Goal: Find contact information: Find contact information

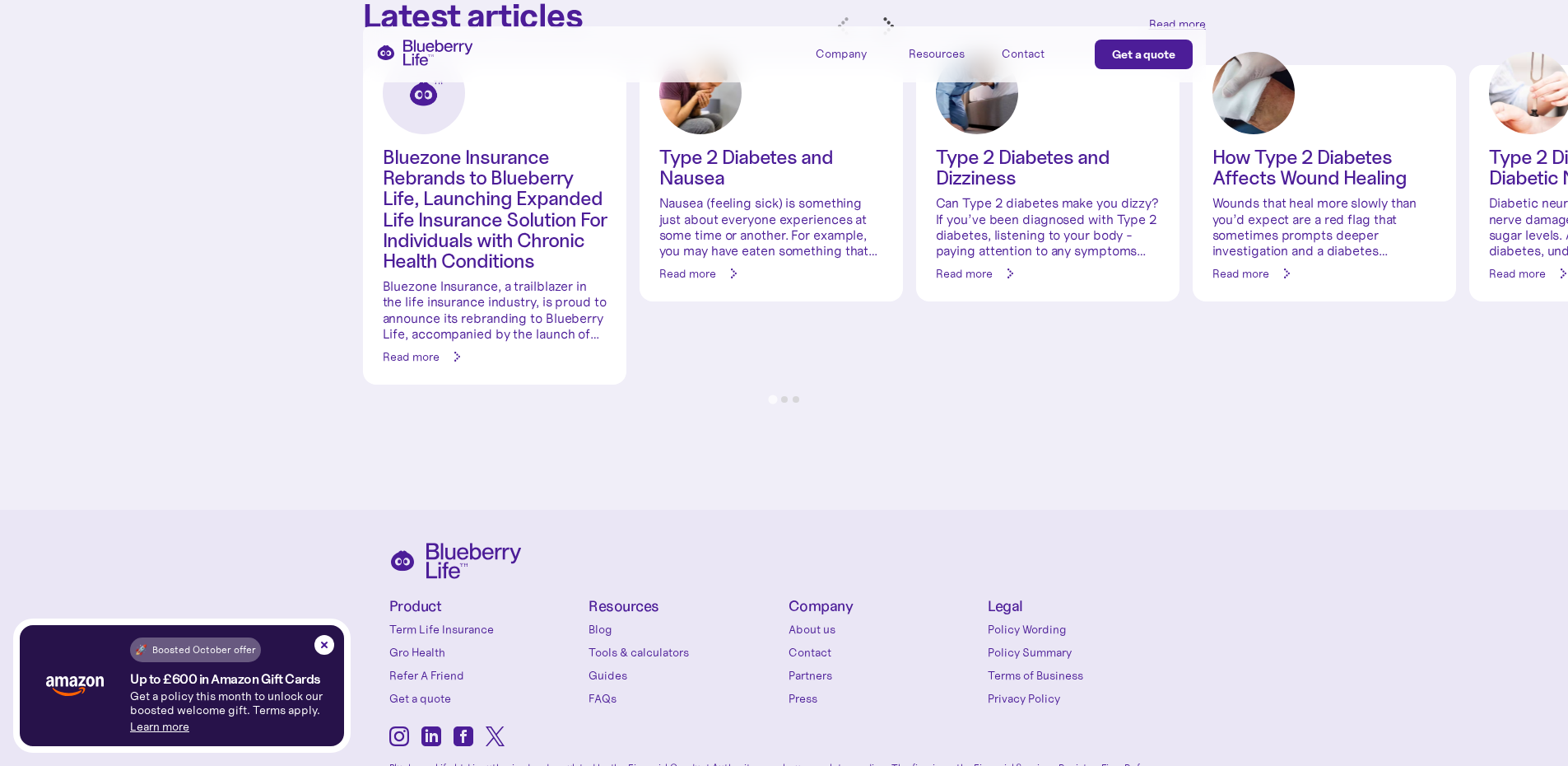
scroll to position [7040, 0]
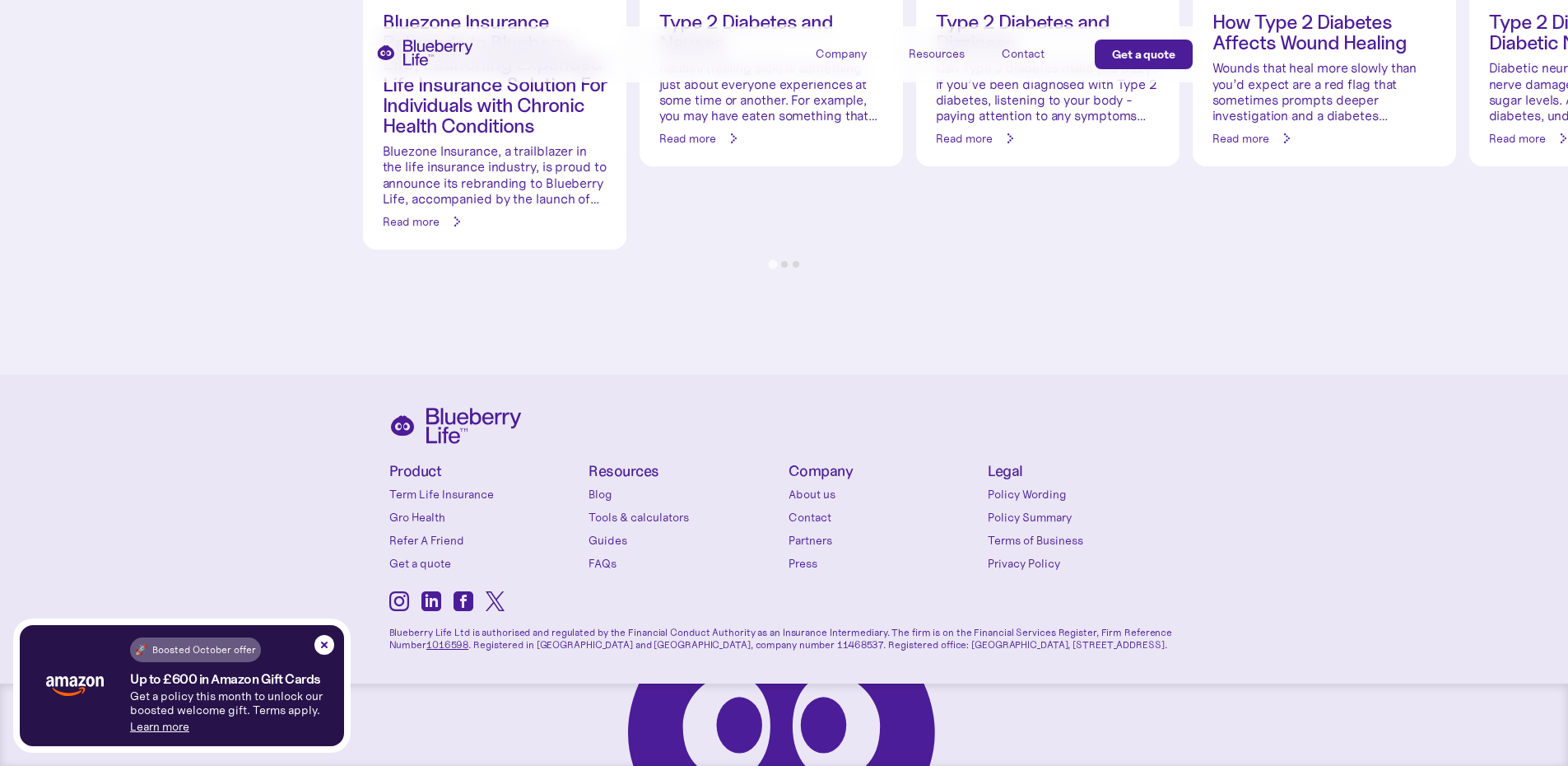
click at [804, 515] on link "Contact" at bounding box center [884, 517] width 192 height 17
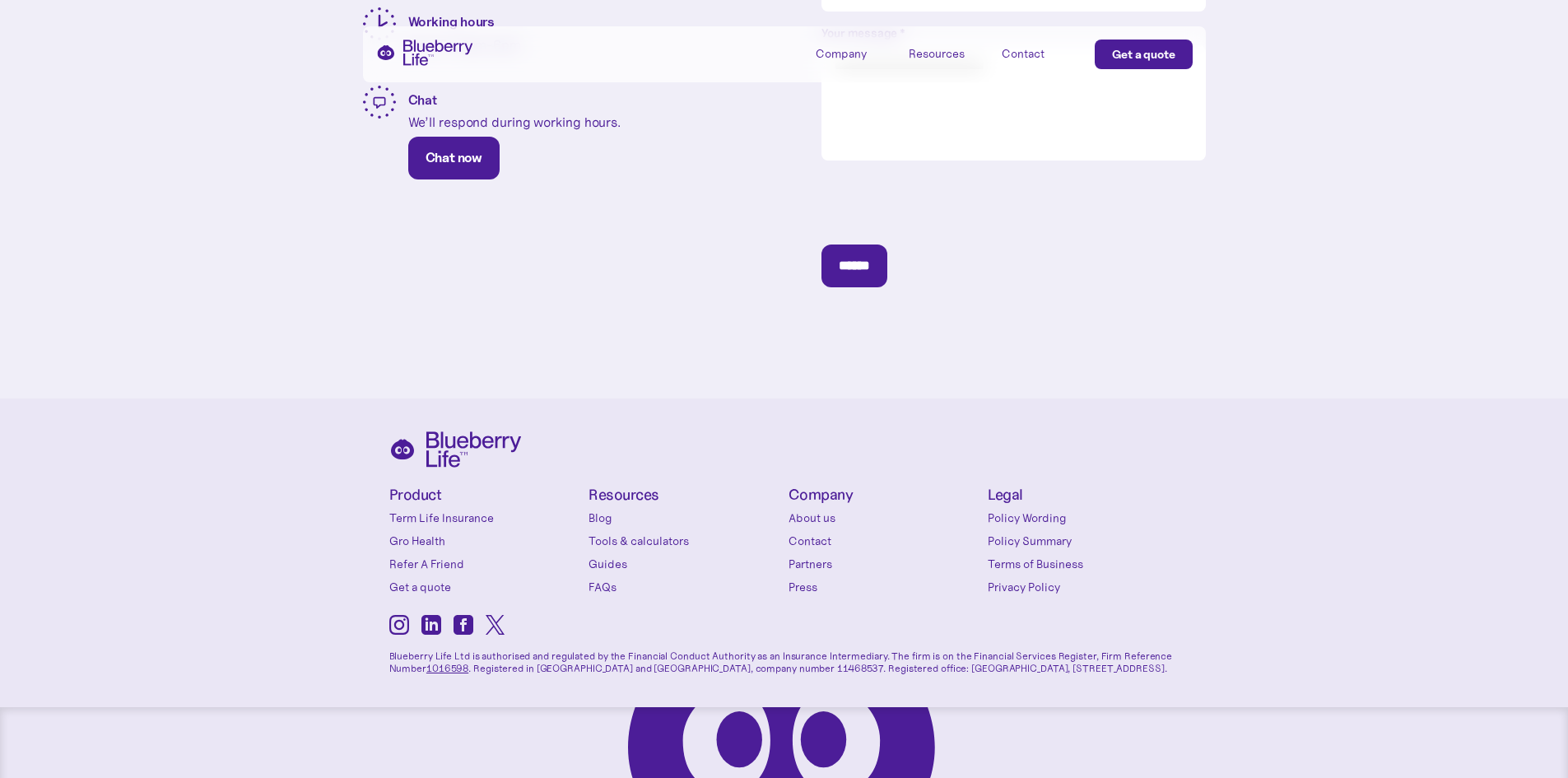
scroll to position [611, 0]
